Goal: Book appointment/travel/reservation

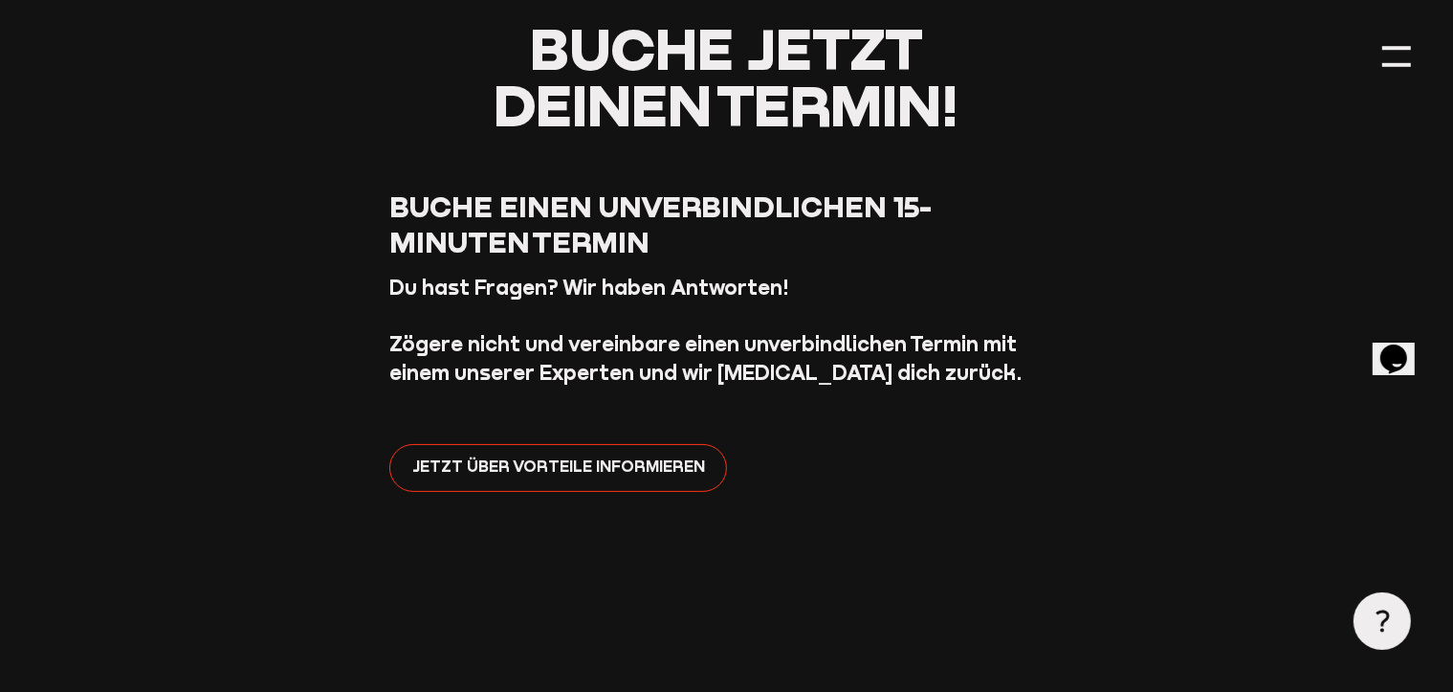
click at [1335, 94] on header "Buche jetzt deinen Termin! [PERSON_NAME] einen unverbindlichen 15-Minuten Termi…" at bounding box center [726, 625] width 1368 height 1667
click at [586, 475] on span "Jetzt über Vorteile informieren" at bounding box center [558, 466] width 293 height 25
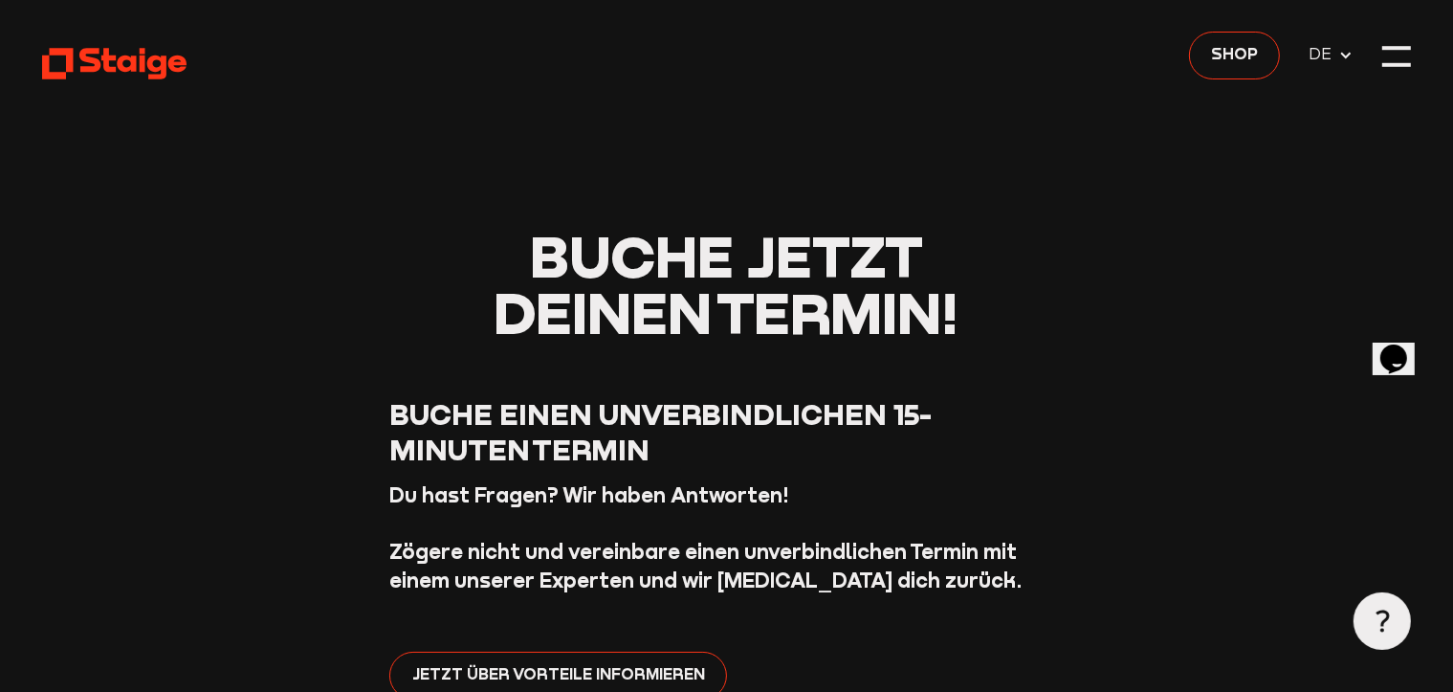
click at [1338, 55] on span "DE" at bounding box center [1324, 54] width 30 height 25
click at [1236, 47] on span "Shop" at bounding box center [1234, 54] width 47 height 25
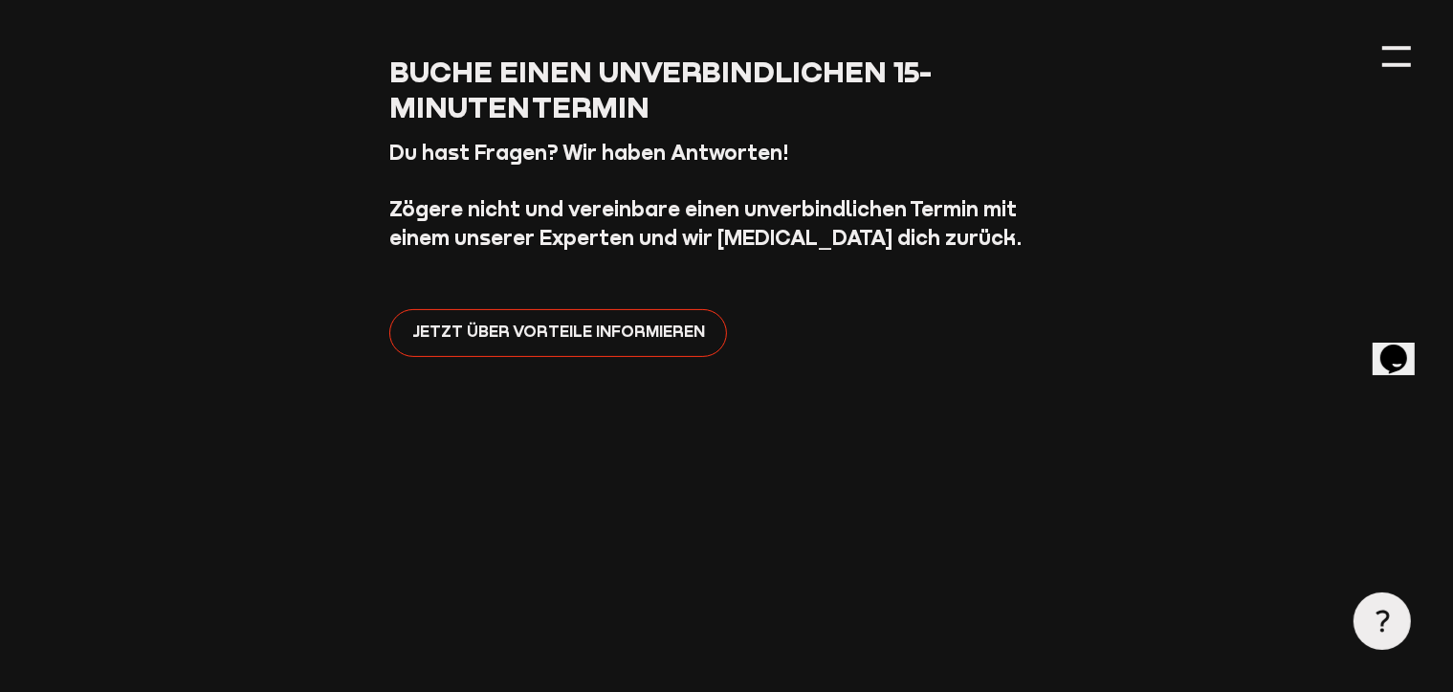
scroll to position [357, 0]
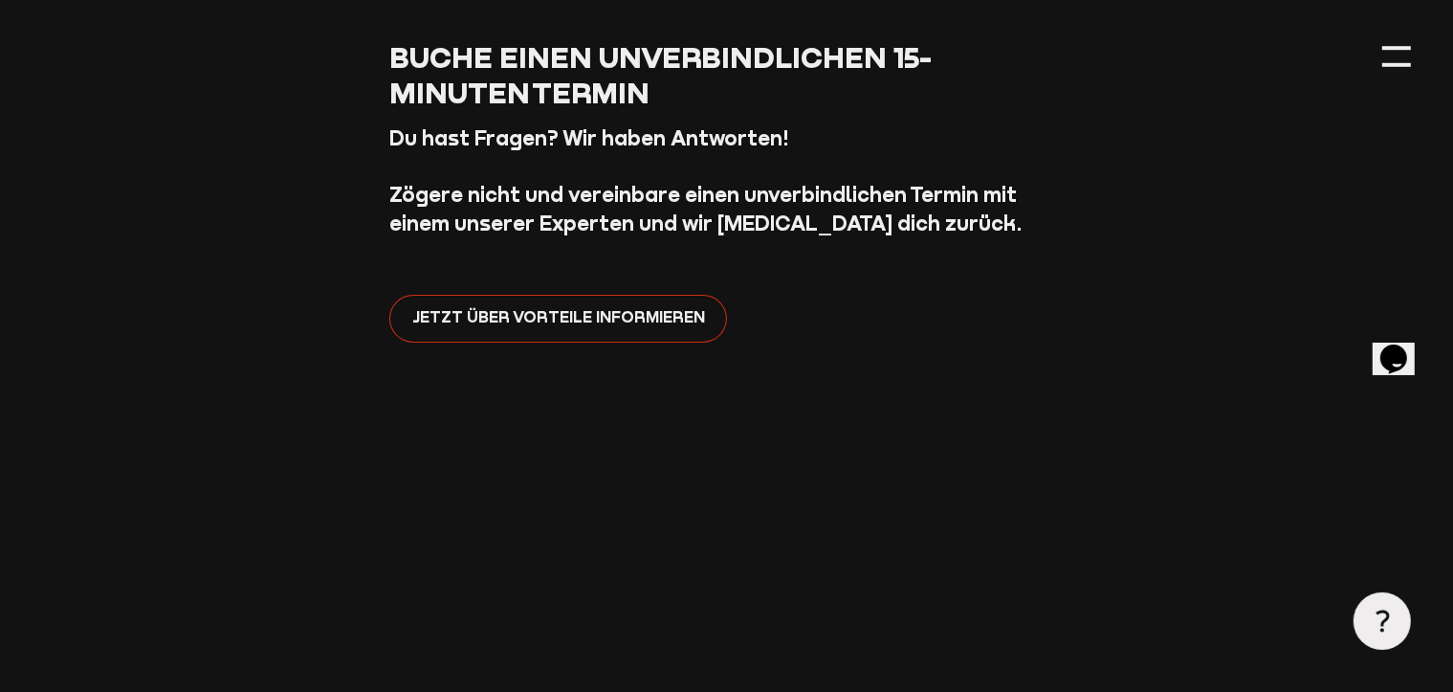
click at [526, 319] on span "Jetzt über Vorteile informieren" at bounding box center [558, 317] width 293 height 25
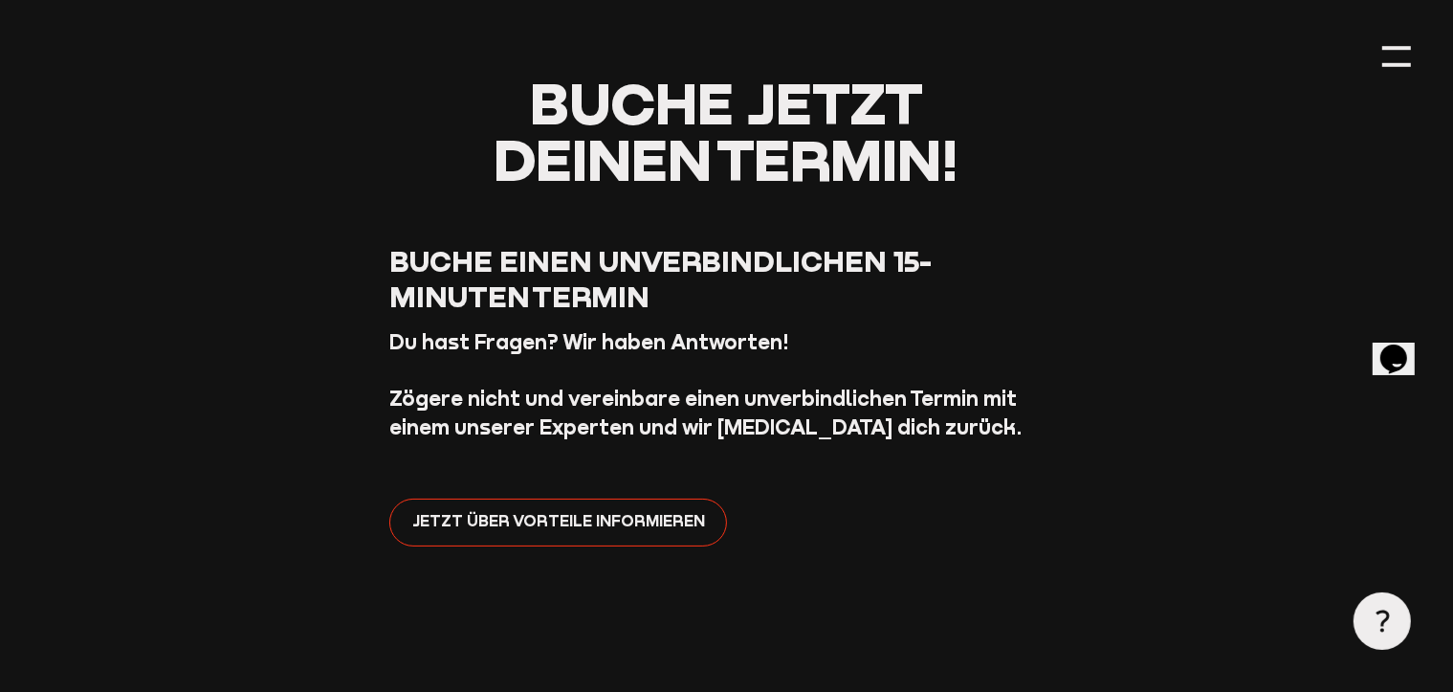
scroll to position [178, 0]
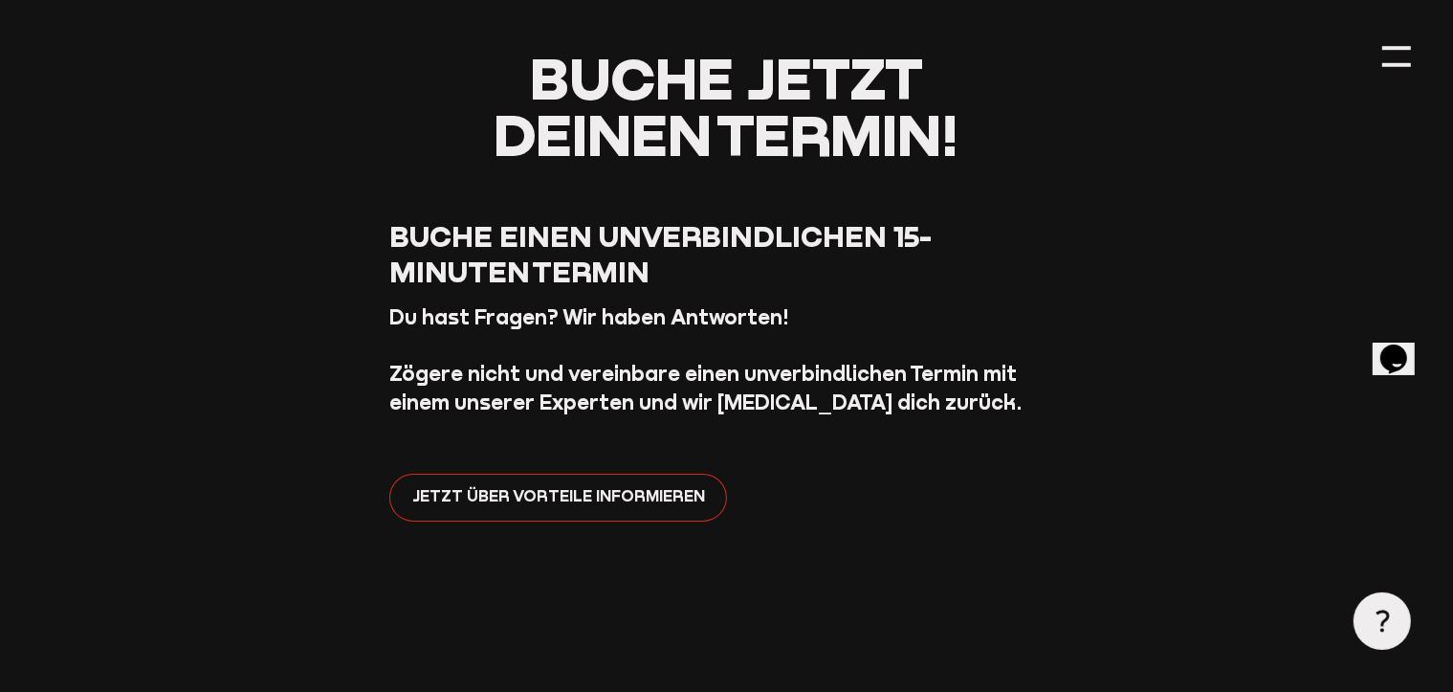
click at [576, 498] on span "Jetzt über Vorteile informieren" at bounding box center [558, 496] width 293 height 25
